Goal: Find specific page/section: Find specific page/section

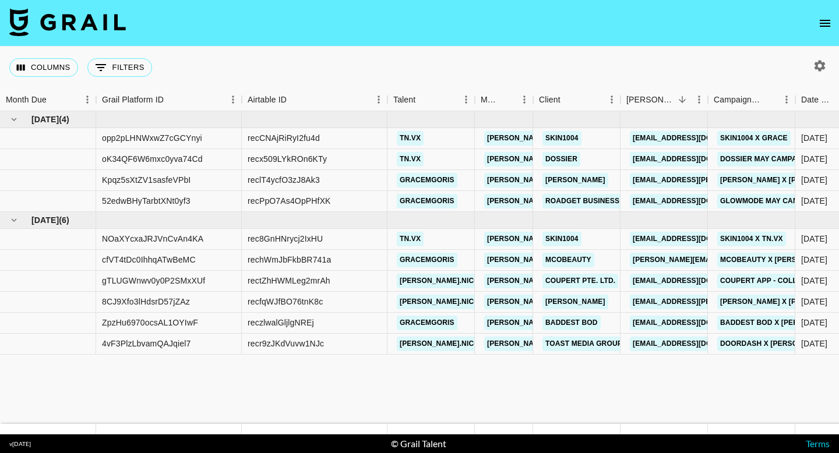
click at [814, 62] on icon "button" at bounding box center [820, 66] width 14 height 14
select select "[DATE]"
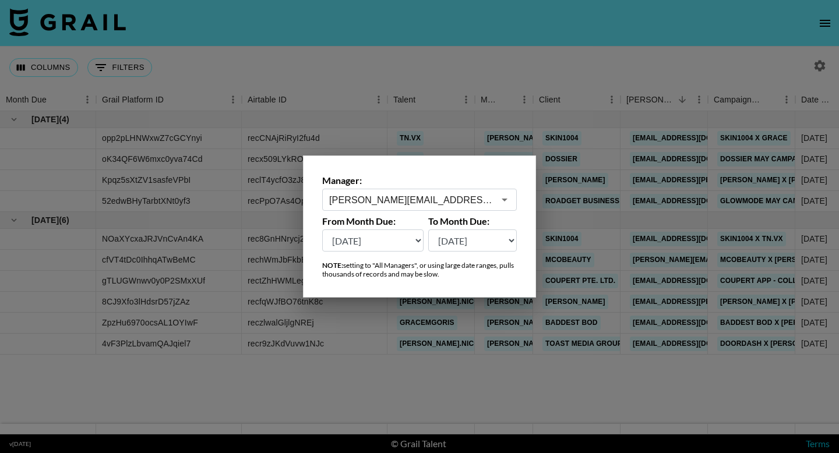
click at [364, 364] on div at bounding box center [419, 226] width 839 height 453
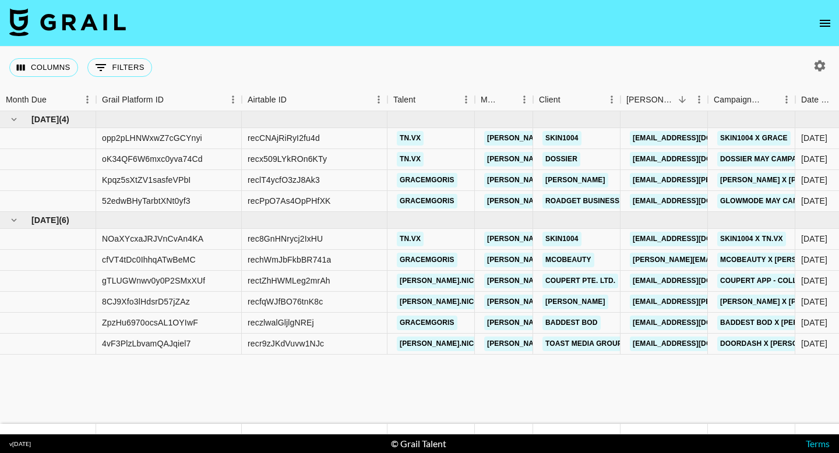
click at [816, 69] on icon "button" at bounding box center [820, 66] width 14 height 14
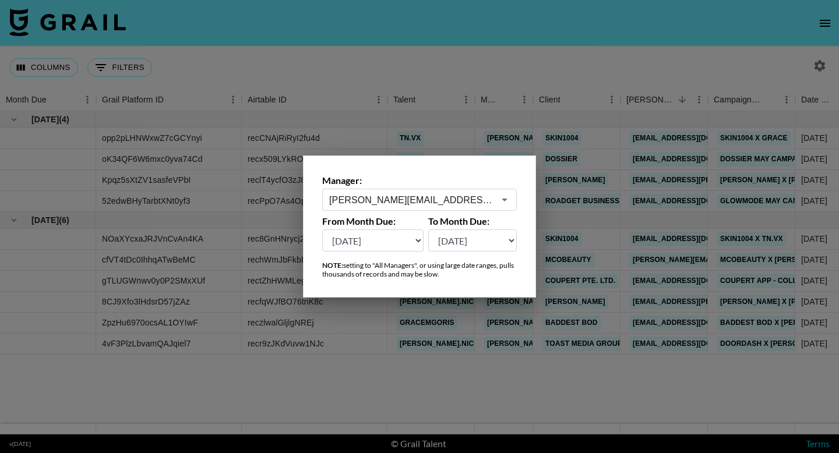
click at [365, 243] on select "[DATE] [DATE] '[DATE] May '[DATE] Mar '[DATE] Jan '[DATE] Nov '[DATE] Sep '[DAT…" at bounding box center [372, 241] width 101 height 22
select select "[DATE]"
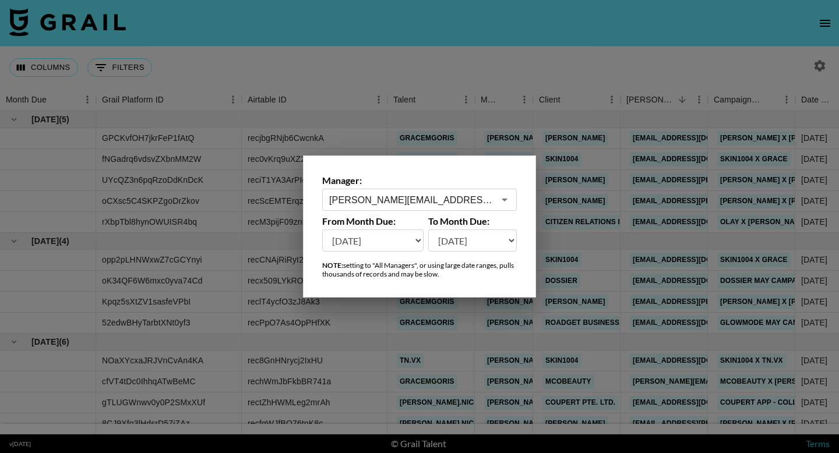
click at [564, 202] on div at bounding box center [419, 226] width 839 height 453
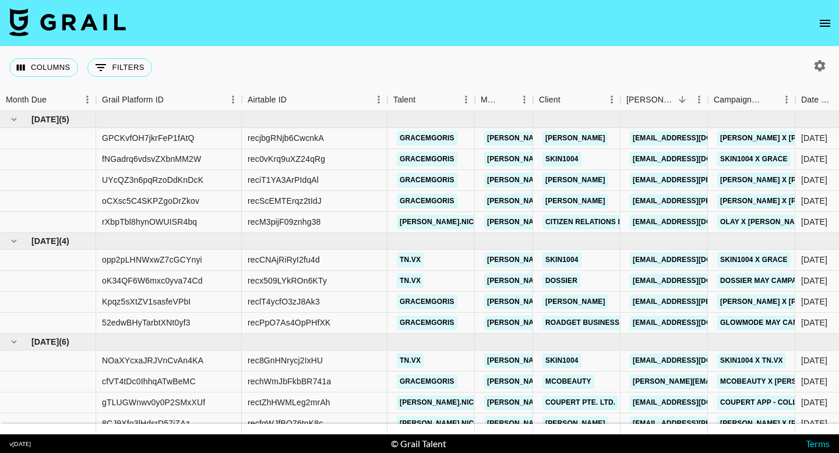
click at [819, 69] on icon "button" at bounding box center [819, 65] width 11 height 11
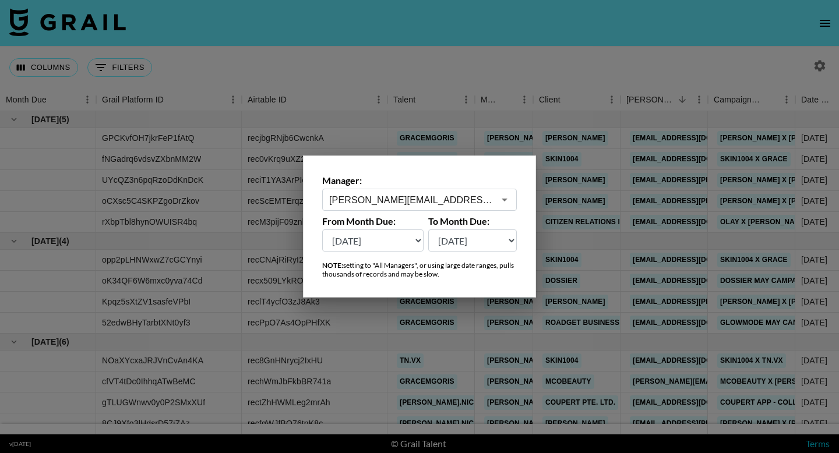
click at [372, 234] on select "Aug '26 Jul '26 Jun '26 May '26 Apr '26 Mar '26 Feb '26 Jan '26 Dec '25 Nov '25…" at bounding box center [372, 241] width 101 height 22
select select "Feb '25"
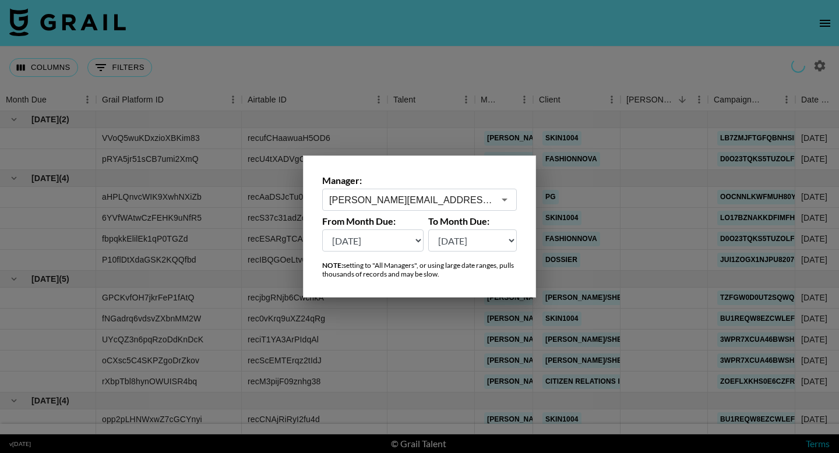
click at [377, 361] on div at bounding box center [419, 226] width 839 height 453
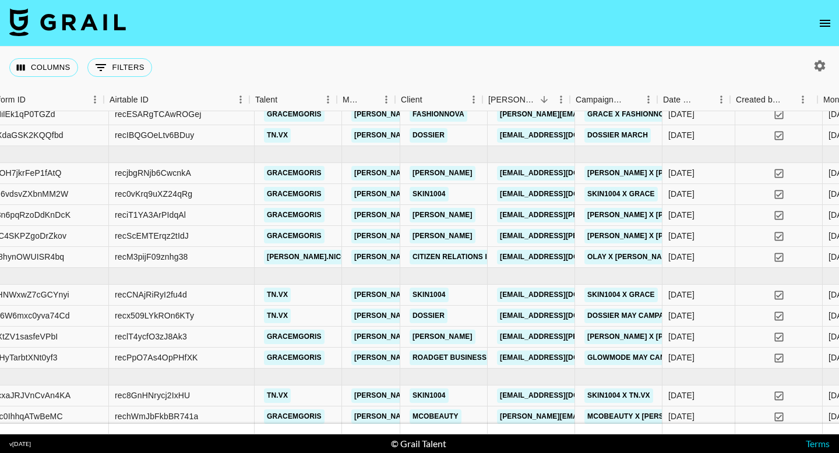
scroll to position [125, 128]
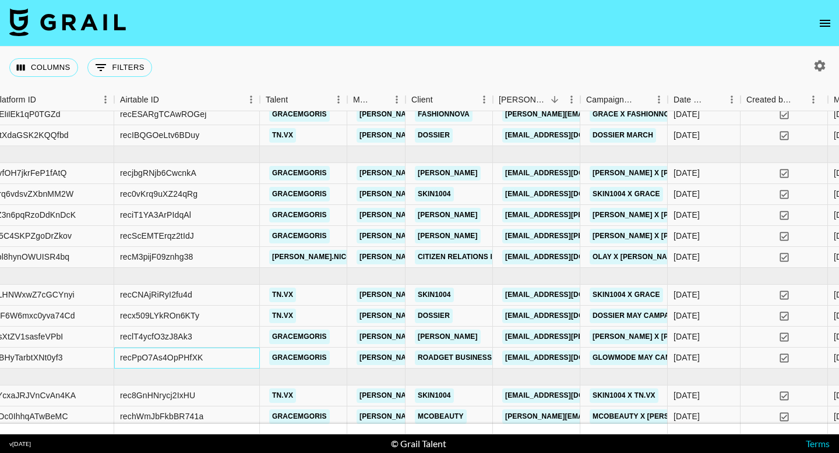
click at [230, 352] on div "recPpO7As4OpPHfXK" at bounding box center [187, 358] width 146 height 21
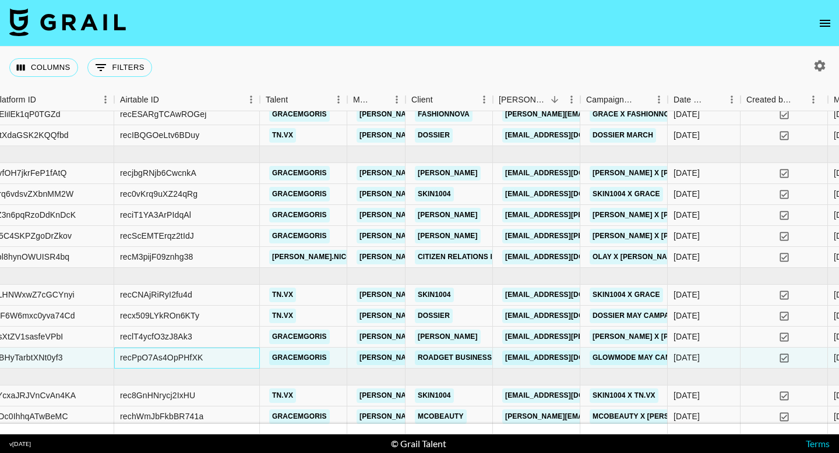
click at [217, 361] on div "recPpO7As4OpPHfXK" at bounding box center [187, 358] width 146 height 21
click at [202, 356] on div "recPpO7As4OpPHfXK" at bounding box center [161, 358] width 83 height 12
drag, startPoint x: 202, startPoint y: 356, endPoint x: 124, endPoint y: 355, distance: 78.7
click at [124, 355] on div "recPpO7As4OpPHfXK" at bounding box center [161, 358] width 83 height 12
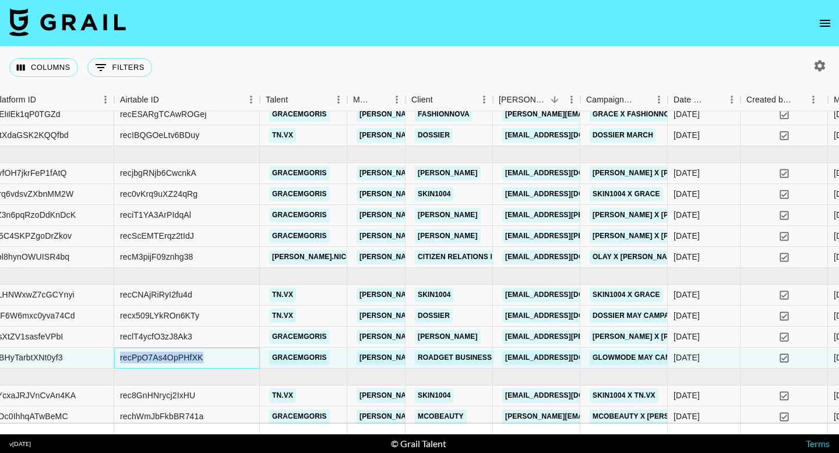
copy div "recPpO7As4OpPHfXK"
